Goal: Transaction & Acquisition: Purchase product/service

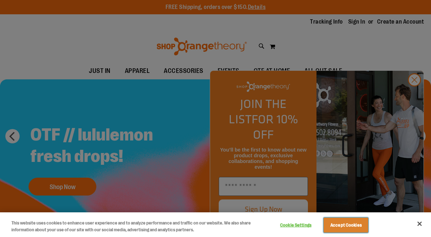
click at [335, 224] on button "Accept Cookies" at bounding box center [346, 224] width 45 height 15
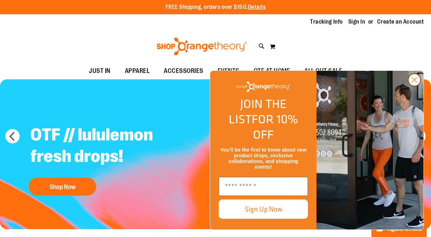
click at [412, 82] on icon "Close dialog" at bounding box center [414, 79] width 5 height 5
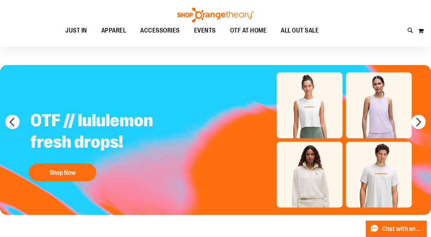
scroll to position [15, 0]
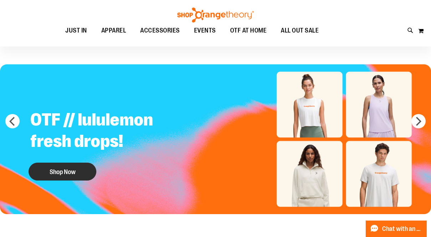
click at [69, 168] on button "Shop Now" at bounding box center [63, 171] width 68 height 18
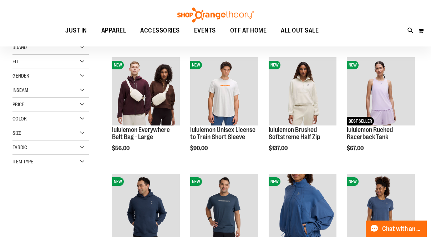
scroll to position [286, 0]
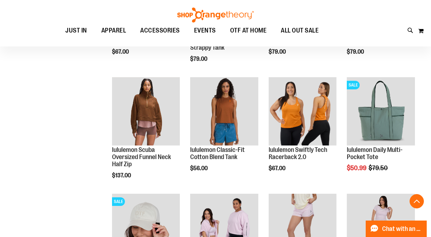
scroll to position [418, 0]
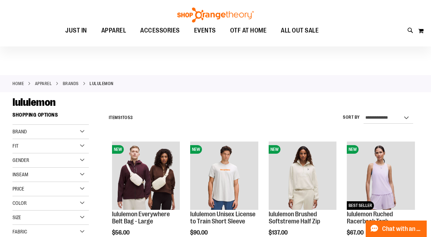
scroll to position [7, 0]
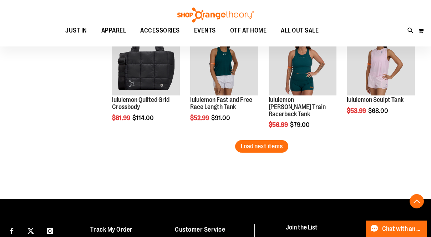
scroll to position [1046, 0]
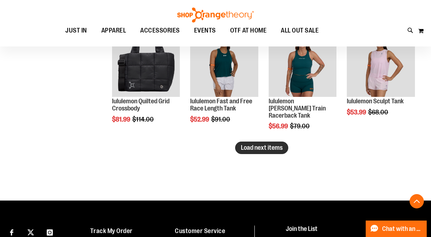
click at [270, 147] on span "Load next items" at bounding box center [262, 147] width 42 height 7
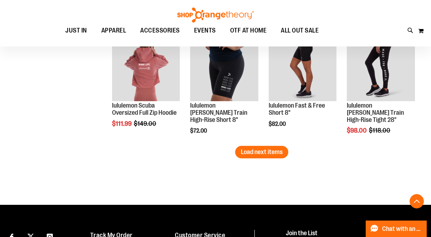
scroll to position [1399, 0]
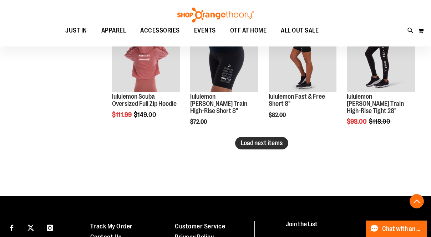
click at [284, 141] on button "Load next items" at bounding box center [261, 143] width 53 height 12
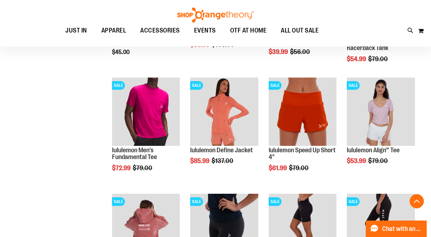
scroll to position [1183, 0]
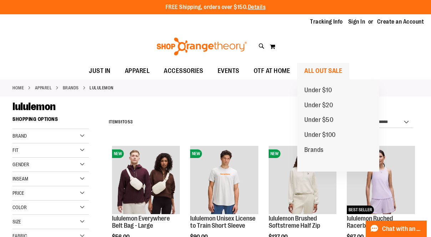
click at [335, 72] on span "ALL OUT SALE" at bounding box center [324, 71] width 38 height 16
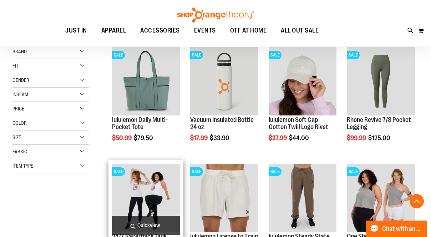
scroll to position [107, 0]
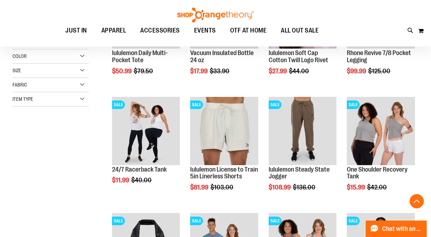
scroll to position [212, 0]
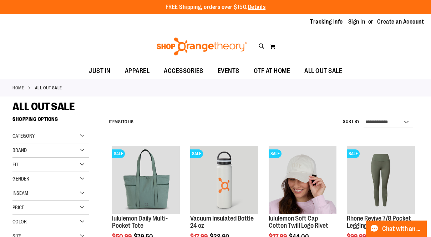
click at [31, 175] on div "Gender" at bounding box center [50, 179] width 76 height 14
click at [16, 193] on link "Men 6 items" at bounding box center [48, 193] width 74 height 7
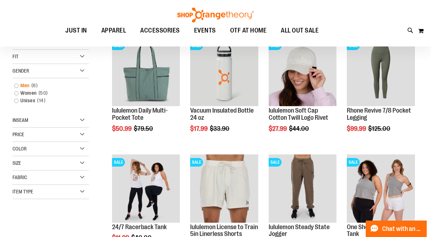
scroll to position [113, 0]
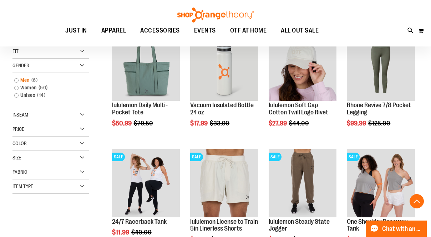
click at [17, 81] on link "Men 6 items" at bounding box center [48, 79] width 74 height 7
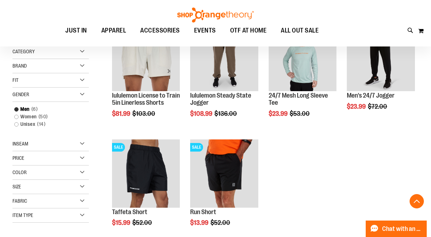
scroll to position [127, 0]
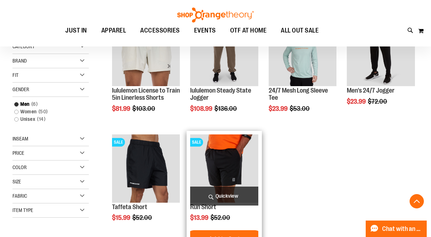
click at [203, 156] on img "product" at bounding box center [224, 168] width 68 height 68
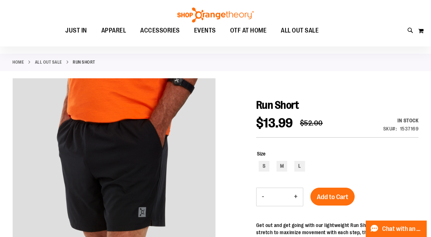
scroll to position [9, 0]
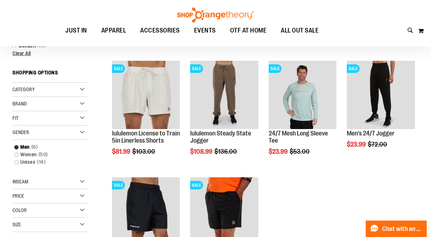
scroll to position [78, 0]
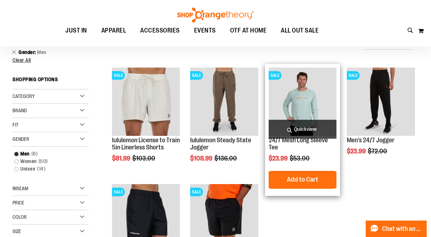
click at [294, 89] on img "product" at bounding box center [303, 101] width 68 height 68
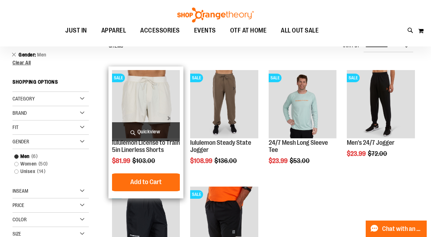
scroll to position [77, 0]
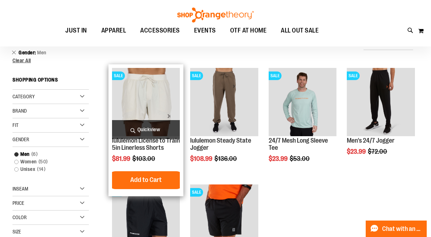
click at [151, 91] on img "product" at bounding box center [146, 102] width 68 height 68
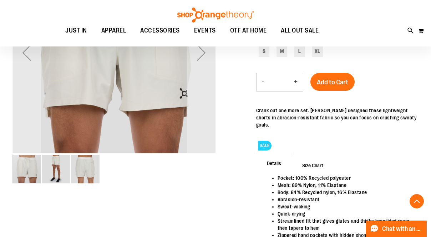
scroll to position [207, 0]
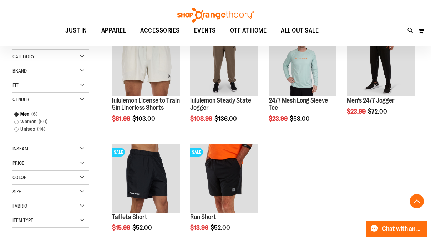
scroll to position [121, 0]
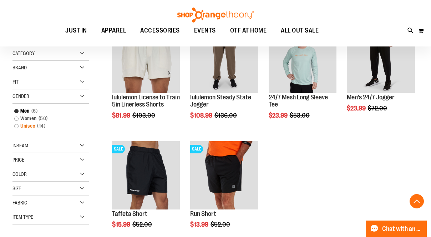
click at [17, 127] on link "Unisex 14 items" at bounding box center [48, 125] width 74 height 7
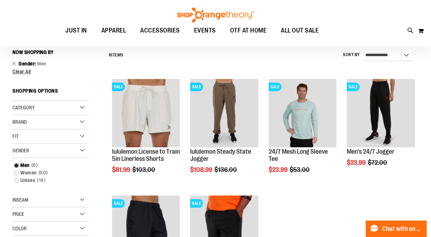
scroll to position [66, 0]
click at [18, 181] on link "Unisex 14 items" at bounding box center [48, 179] width 74 height 7
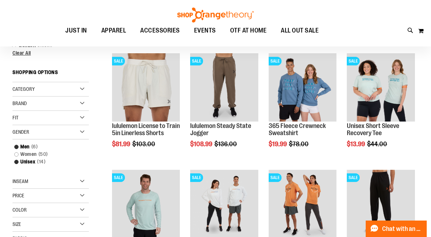
scroll to position [93, 0]
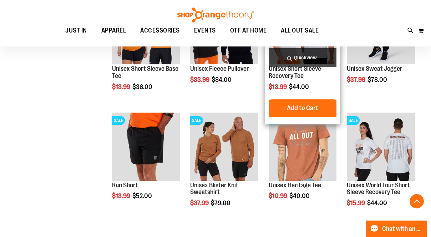
scroll to position [499, 0]
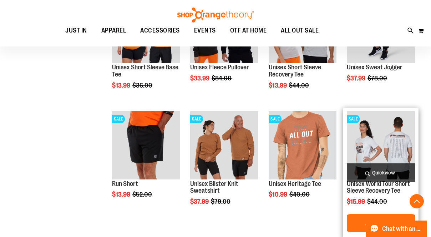
click at [371, 144] on img "product" at bounding box center [381, 145] width 68 height 68
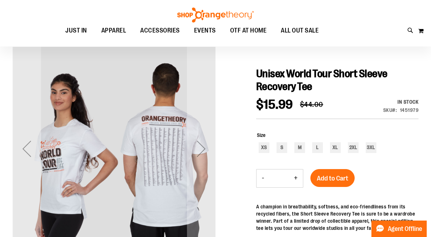
scroll to position [81, 0]
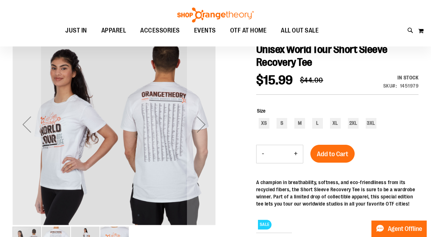
click at [59, 233] on img "image 2 of 4" at bounding box center [56, 240] width 29 height 29
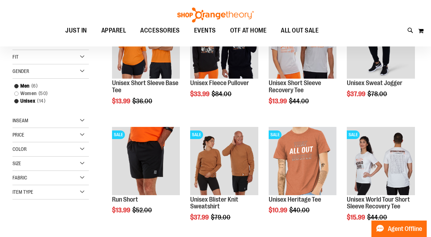
scroll to position [65, 0]
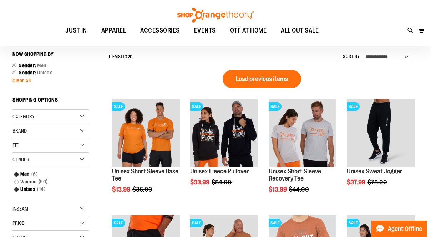
click at [28, 81] on span "Clear All" at bounding box center [21, 80] width 19 height 6
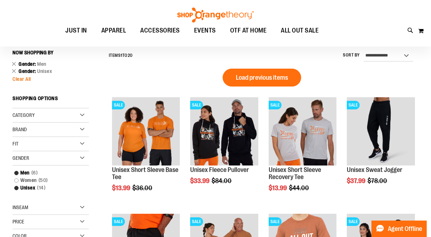
scroll to position [66, 0]
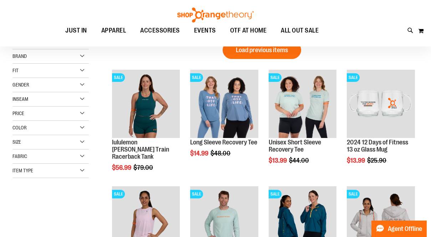
scroll to position [85, 0]
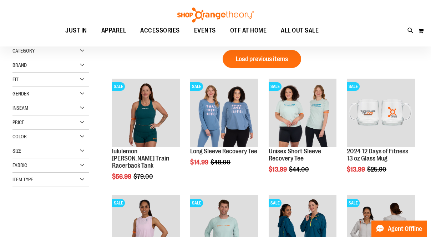
click at [29, 95] on span "Gender" at bounding box center [20, 94] width 17 height 6
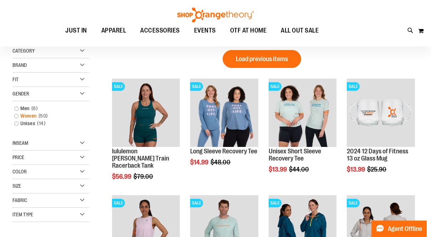
click at [16, 117] on link "Women 50 items" at bounding box center [48, 115] width 74 height 7
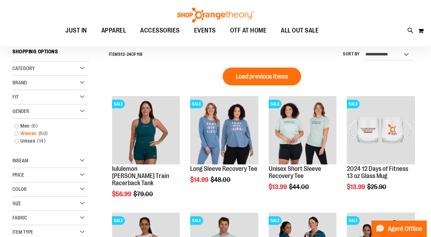
scroll to position [66, 0]
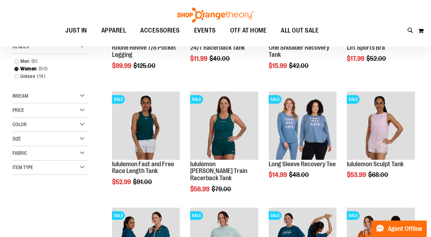
scroll to position [172, 0]
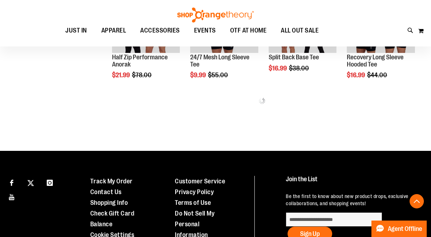
scroll to position [334, 0]
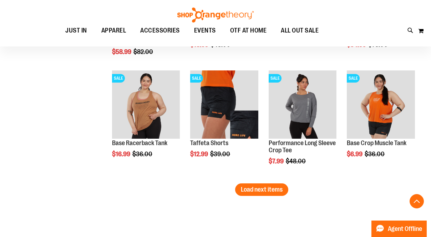
scroll to position [1030, 0]
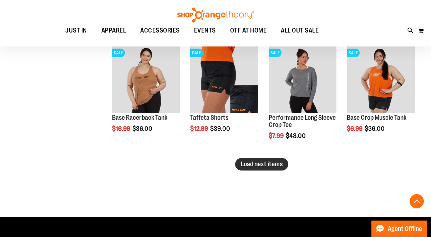
click at [256, 165] on span "Load next items" at bounding box center [262, 163] width 42 height 7
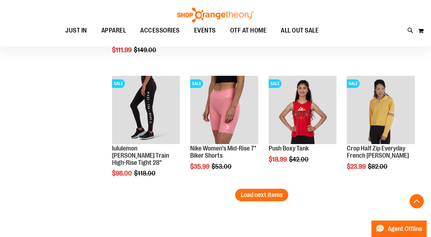
scroll to position [1343, 0]
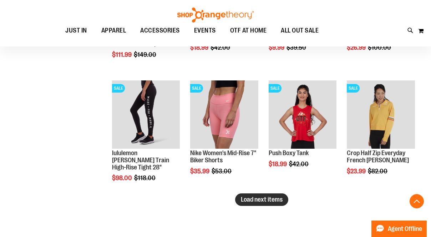
click at [268, 200] on span "Load next items" at bounding box center [262, 199] width 42 height 7
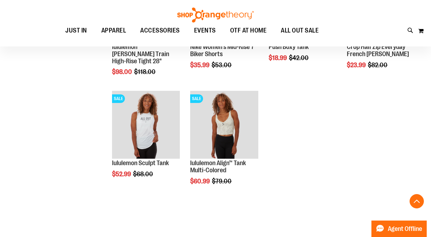
scroll to position [1449, 0]
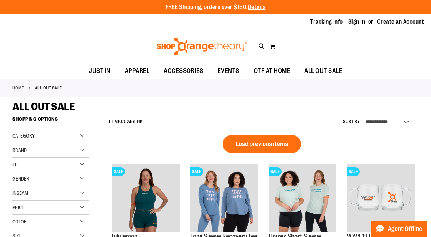
click at [34, 137] on span "Category" at bounding box center [23, 136] width 22 height 6
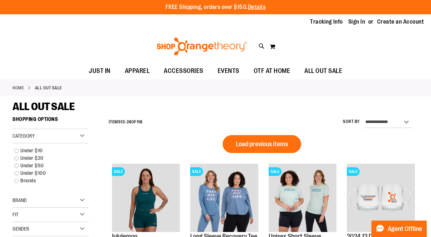
click at [34, 137] on span "Category" at bounding box center [23, 136] width 22 height 6
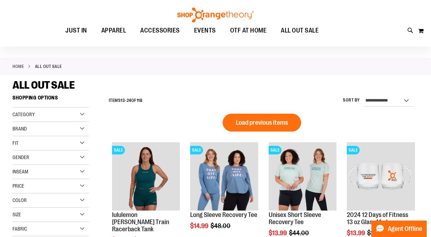
scroll to position [25, 0]
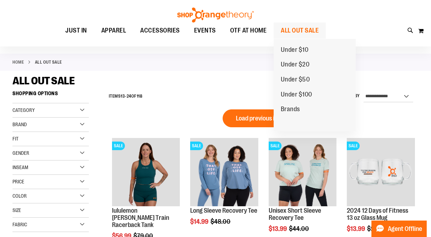
click at [293, 30] on span "ALL OUT SALE" at bounding box center [300, 30] width 38 height 16
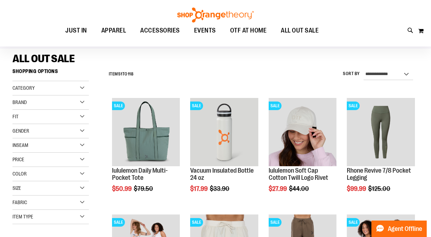
scroll to position [66, 0]
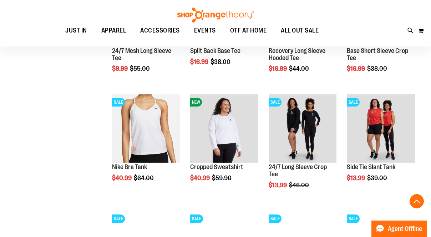
scroll to position [873, 0]
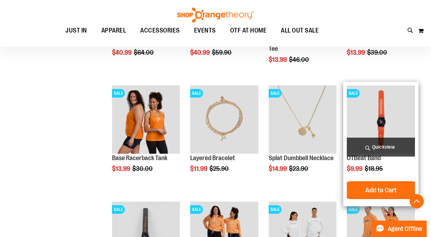
click at [388, 145] on span "Quickview" at bounding box center [381, 146] width 68 height 19
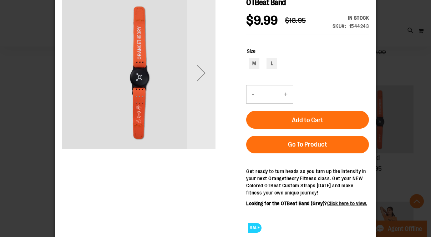
scroll to position [0, 0]
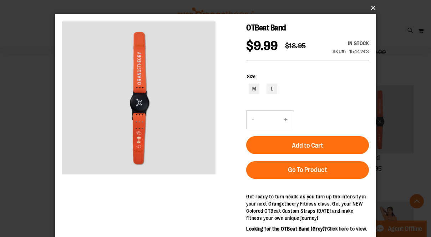
click at [371, 5] on button "×" at bounding box center [217, 8] width 321 height 16
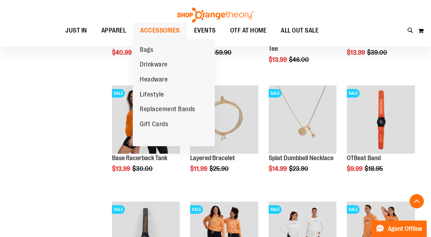
scroll to position [964, 0]
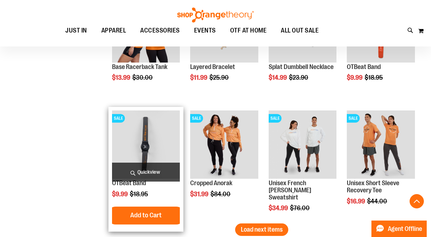
click at [164, 176] on span "Quickview" at bounding box center [146, 171] width 68 height 19
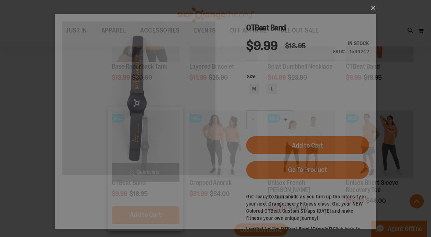
scroll to position [0, 0]
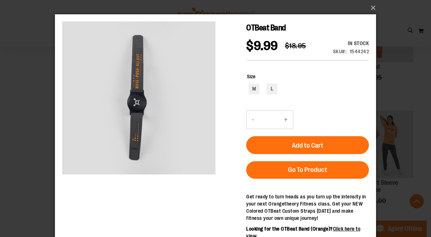
click at [39, 118] on div "×" at bounding box center [215, 118] width 431 height 237
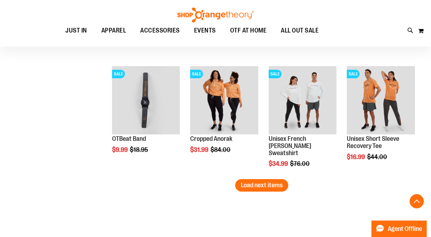
scroll to position [1019, 0]
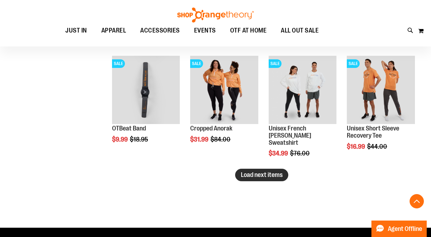
click at [257, 174] on span "Load next items" at bounding box center [262, 174] width 42 height 7
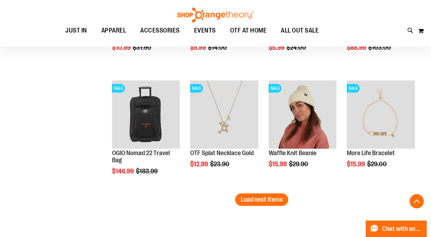
scroll to position [1346, 0]
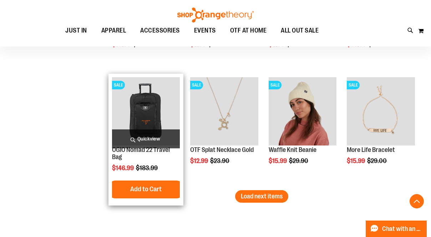
click at [149, 132] on span "Quickview" at bounding box center [146, 138] width 68 height 19
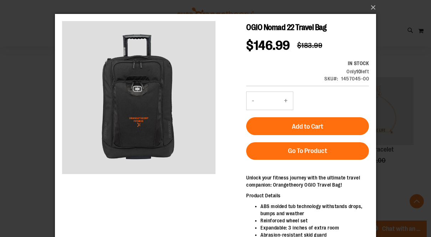
scroll to position [0, 0]
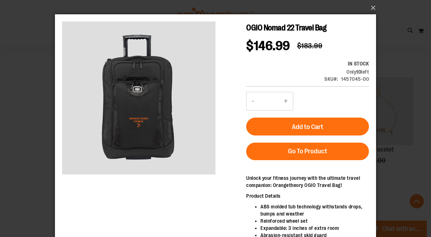
click at [35, 89] on div "×" at bounding box center [215, 118] width 431 height 237
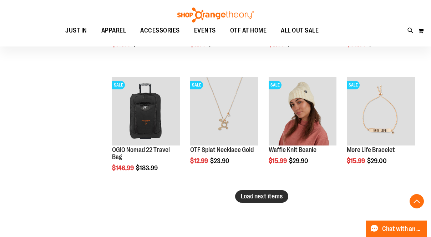
click at [270, 195] on span "Load next items" at bounding box center [262, 195] width 42 height 7
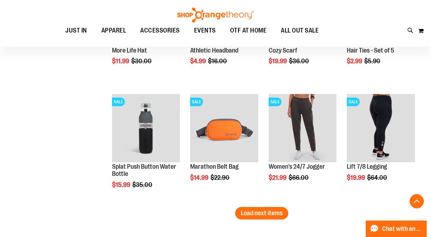
scroll to position [1679, 0]
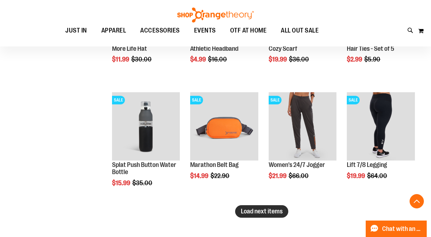
click at [263, 209] on span "Load next items" at bounding box center [262, 210] width 42 height 7
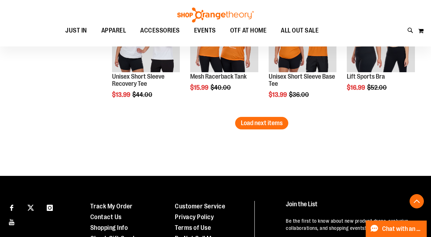
scroll to position [2118, 0]
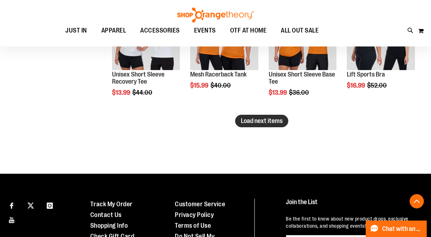
click at [248, 116] on button "Load next items" at bounding box center [261, 121] width 53 height 12
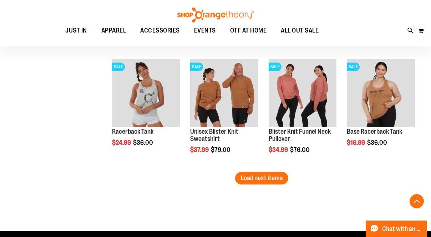
scroll to position [2497, 0]
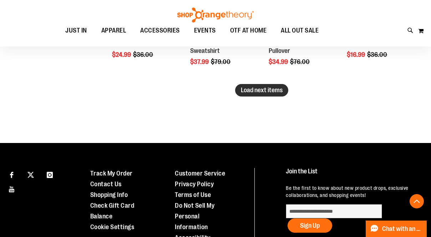
click at [276, 90] on span "Load next items" at bounding box center [262, 89] width 42 height 7
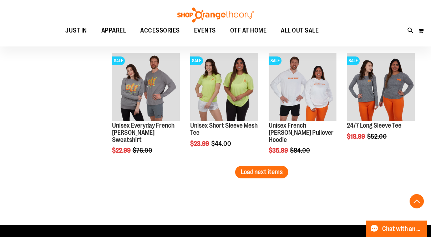
scroll to position [2764, 0]
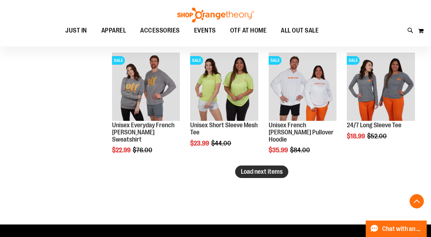
click at [253, 173] on span "Load next items" at bounding box center [262, 171] width 42 height 7
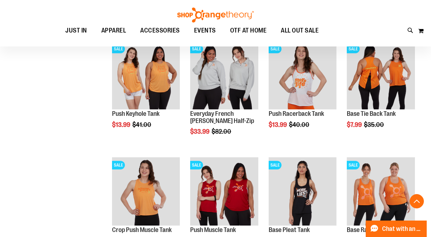
scroll to position [3101, 0]
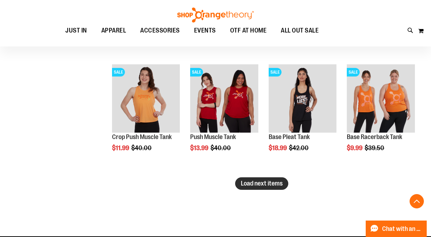
click at [249, 178] on button "Load next items" at bounding box center [261, 183] width 53 height 12
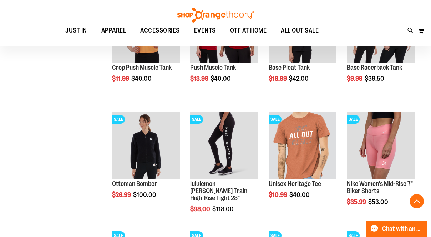
scroll to position [3167, 0]
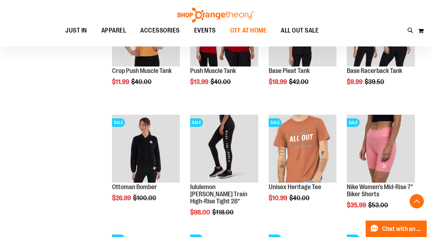
click at [247, 30] on span "OTF AT HOME" at bounding box center [248, 30] width 37 height 16
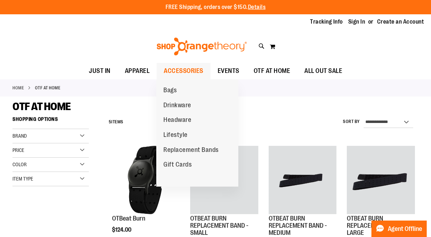
click at [186, 71] on span "ACCESSORIES" at bounding box center [184, 71] width 40 height 16
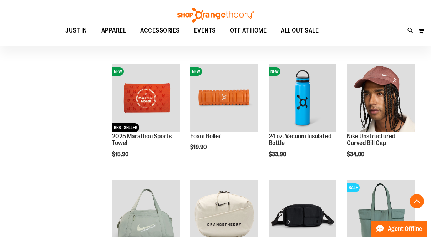
scroll to position [197, 0]
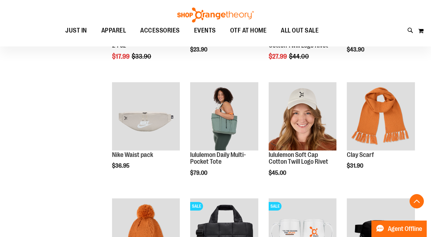
scroll to position [531, 0]
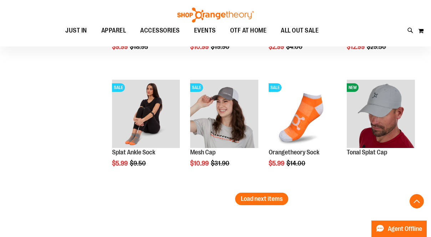
scroll to position [997, 0]
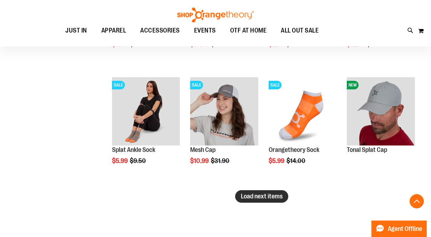
click at [273, 198] on span "Load next items" at bounding box center [262, 195] width 42 height 7
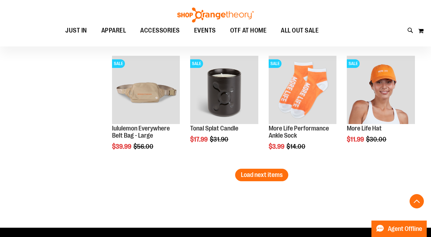
scroll to position [1368, 0]
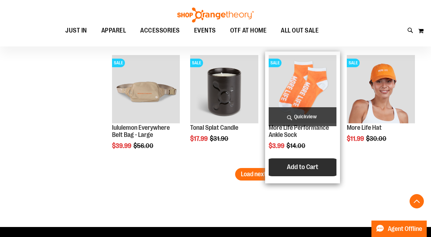
click at [274, 168] on button "Add to Cart" at bounding box center [302, 167] width 79 height 18
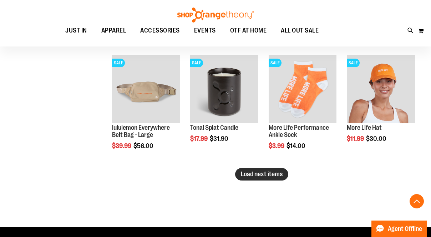
click at [255, 172] on span "Load next items" at bounding box center [262, 173] width 42 height 7
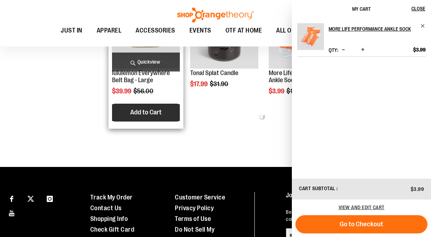
scroll to position [1423, 0]
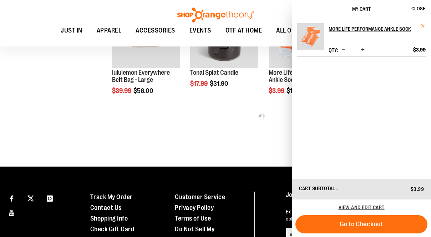
click at [421, 26] on span "Remove item" at bounding box center [423, 25] width 5 height 5
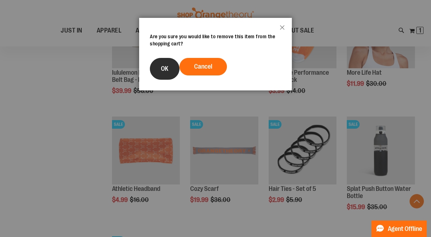
click at [163, 69] on span "OK" at bounding box center [164, 68] width 7 height 7
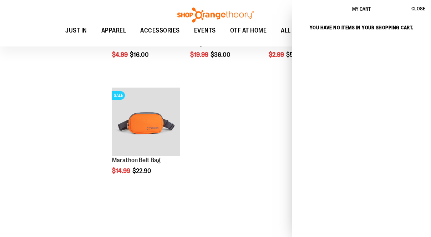
scroll to position [1570, 0]
